Goal: Task Accomplishment & Management: Use online tool/utility

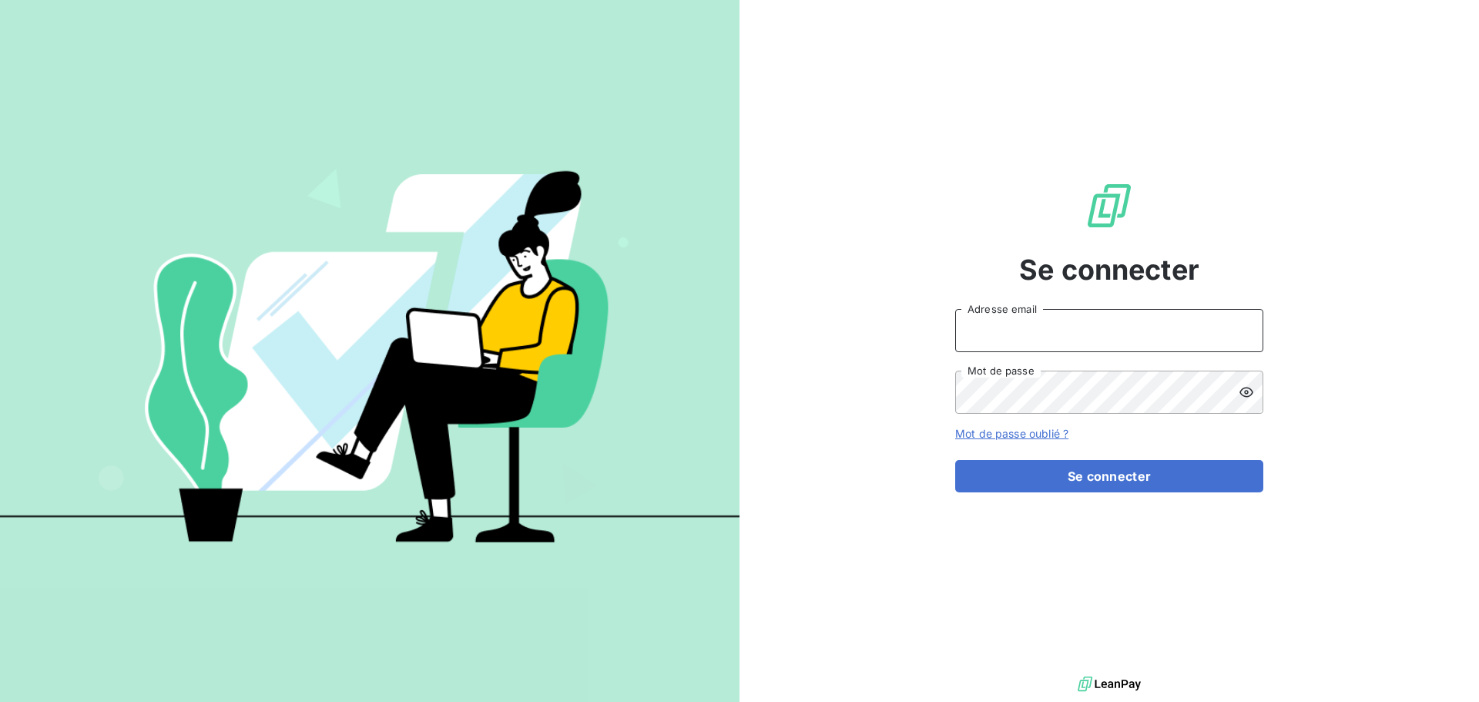
type input "[EMAIL_ADDRESS][DOMAIN_NAME]"
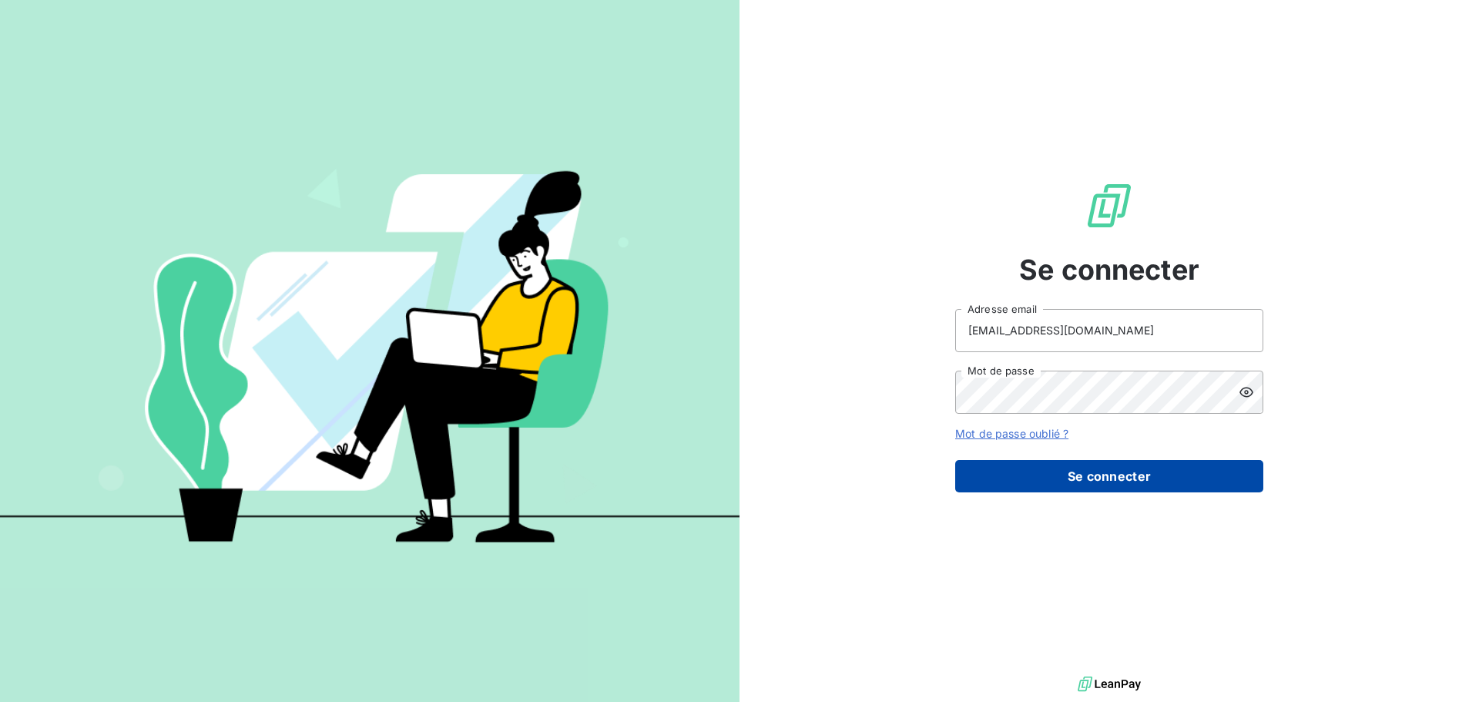
drag, startPoint x: 1124, startPoint y: 471, endPoint x: 730, endPoint y: 255, distance: 449.9
click at [1123, 471] on button "Se connecter" at bounding box center [1109, 476] width 308 height 32
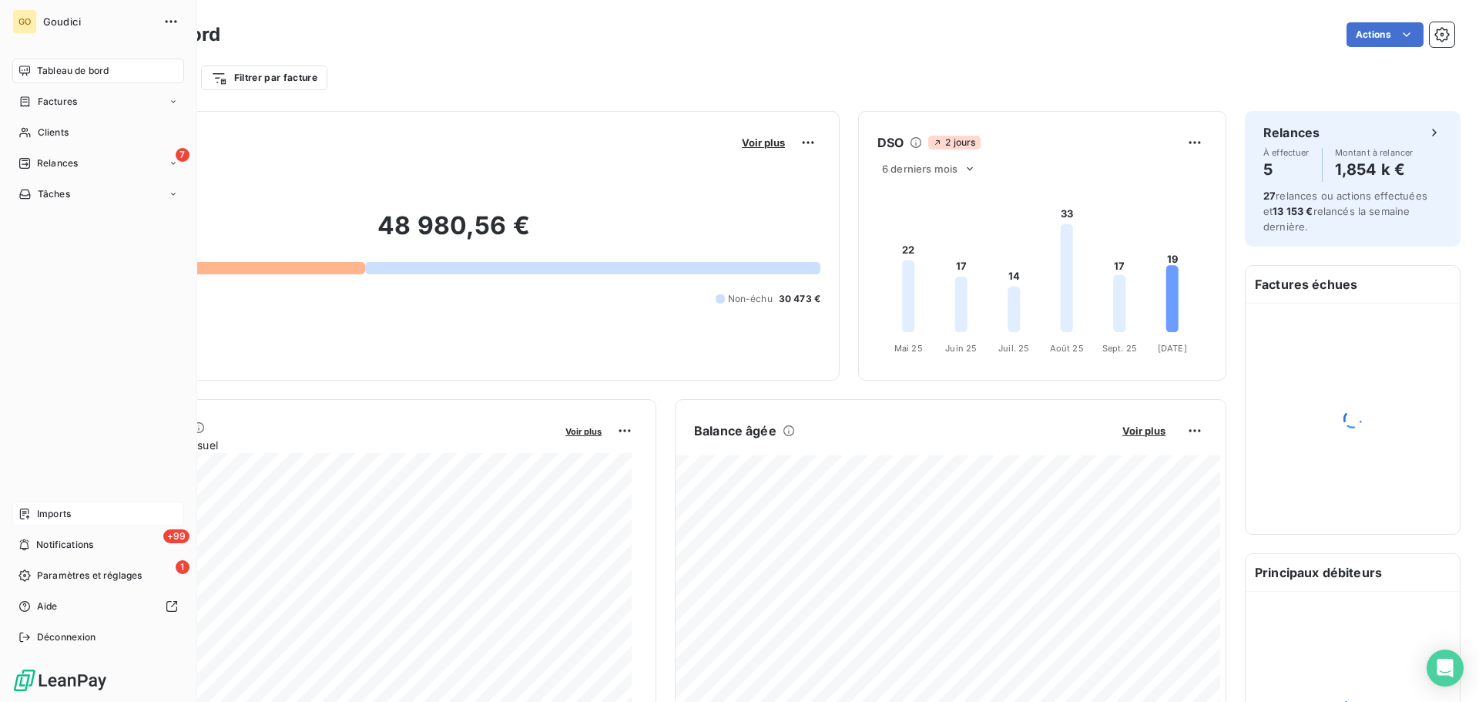
drag, startPoint x: 22, startPoint y: 518, endPoint x: 186, endPoint y: 503, distance: 164.0
click at [23, 518] on icon at bounding box center [24, 513] width 9 height 11
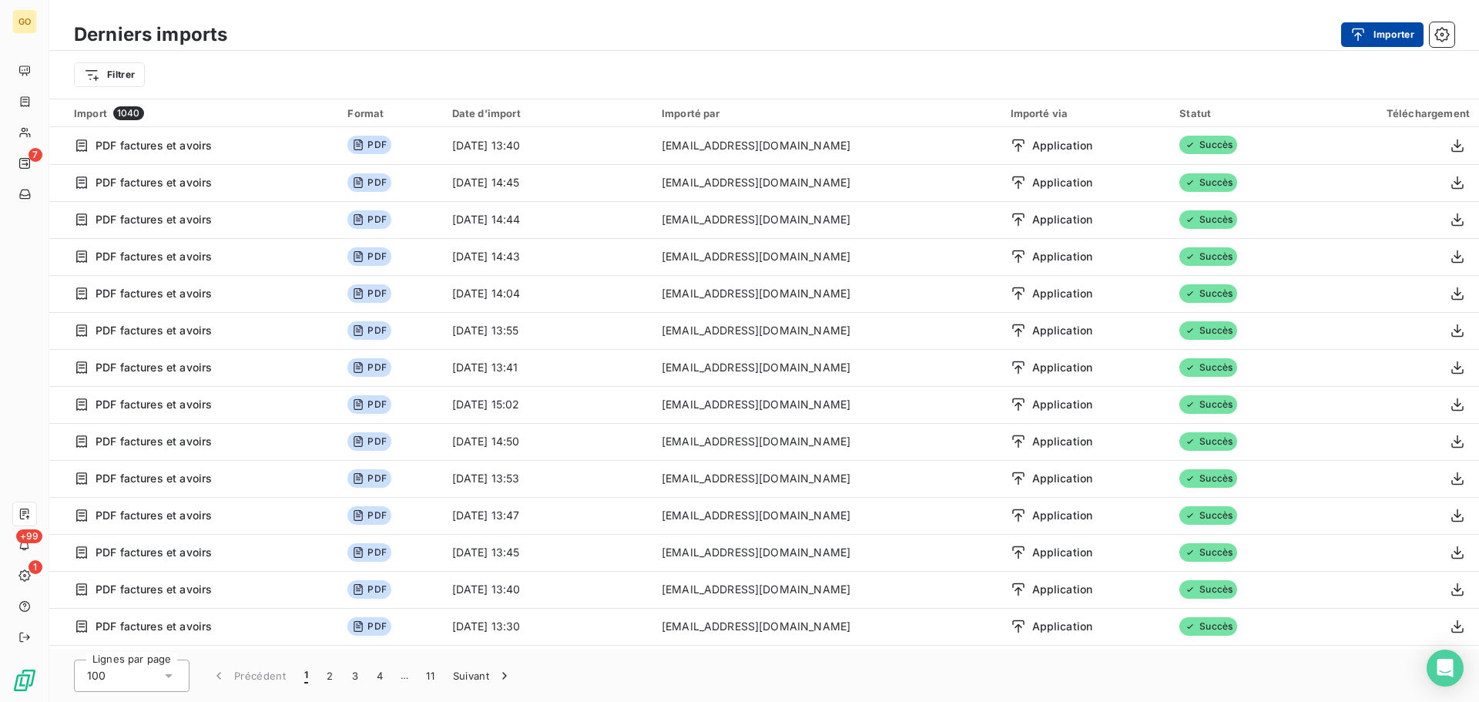
click at [1405, 35] on button "Importer" at bounding box center [1382, 34] width 82 height 25
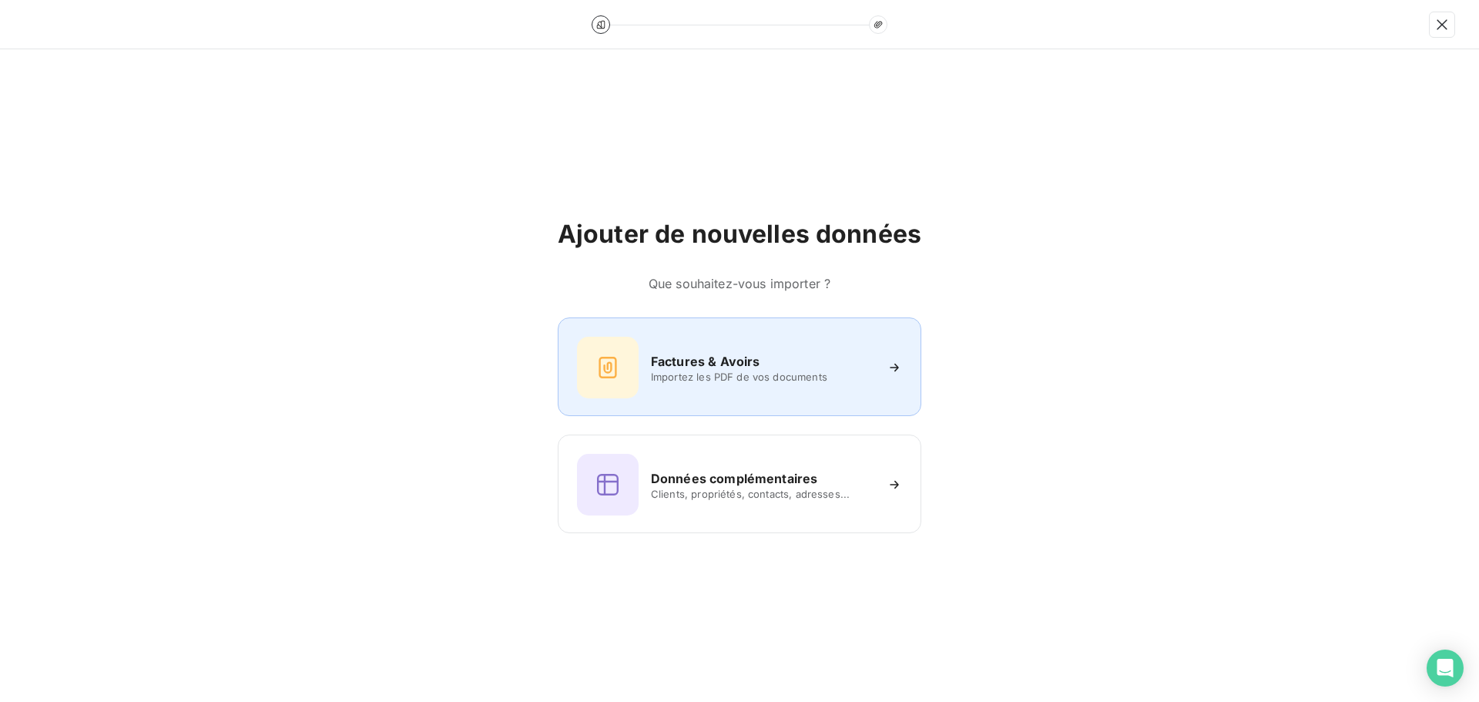
click at [716, 364] on h6 "Factures & Avoirs" at bounding box center [705, 361] width 109 height 18
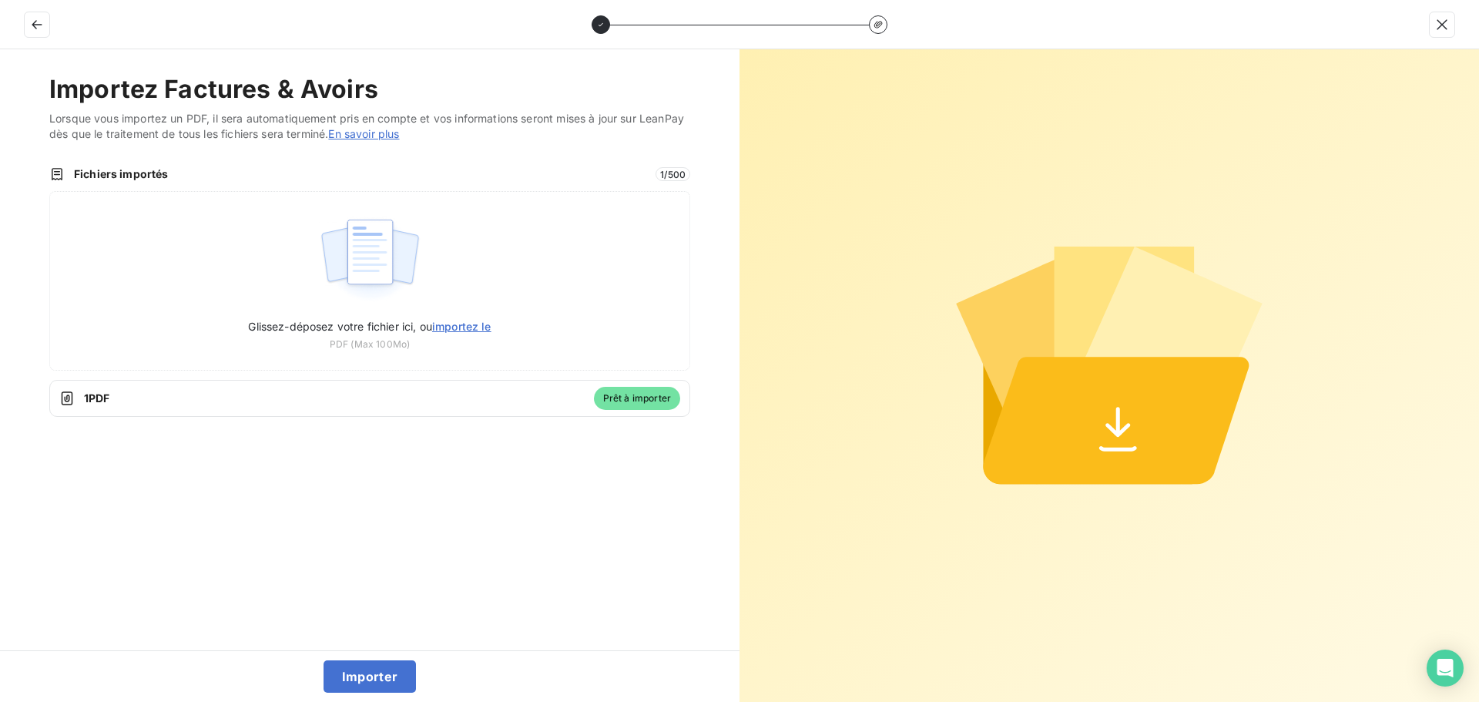
drag, startPoint x: 357, startPoint y: 673, endPoint x: 282, endPoint y: 614, distance: 95.5
click at [357, 673] on button "Importer" at bounding box center [370, 676] width 93 height 32
